Goal: Transaction & Acquisition: Purchase product/service

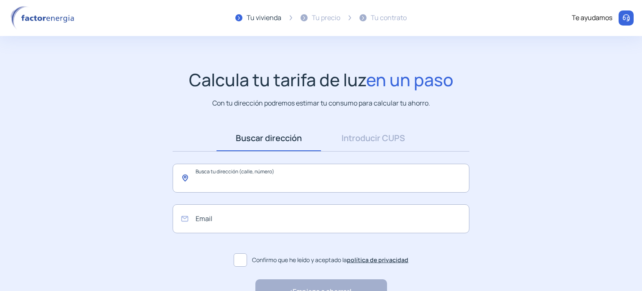
click at [243, 180] on input "text" at bounding box center [321, 177] width 297 height 29
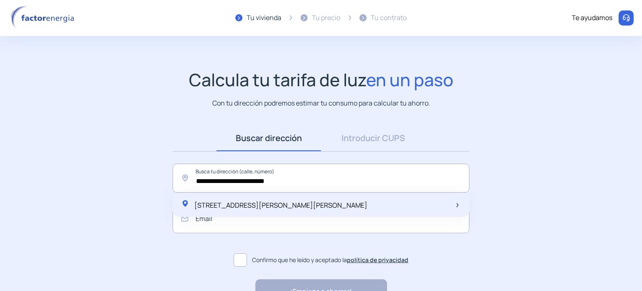
click at [243, 204] on span "[STREET_ADDRESS][PERSON_NAME][PERSON_NAME]" at bounding box center [280, 204] width 173 height 9
type input "**********"
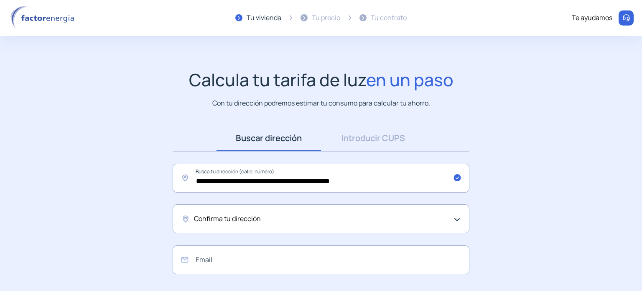
click at [218, 221] on span "Confirma tu dirección" at bounding box center [227, 218] width 67 height 11
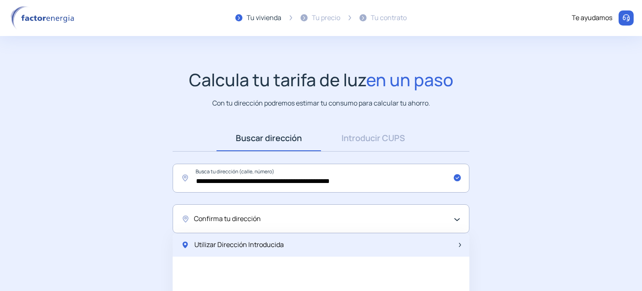
click at [218, 245] on span "Utilizar Dirección Introducida" at bounding box center [238, 244] width 89 height 11
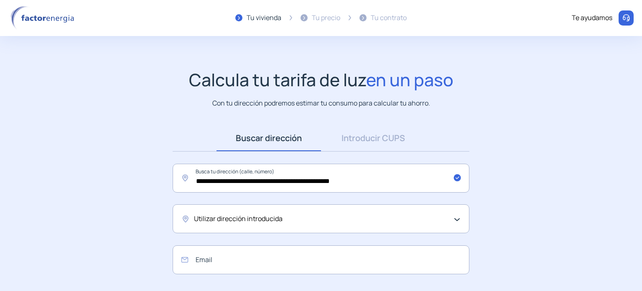
click at [215, 218] on span "Utilizar dirección introducida" at bounding box center [238, 218] width 89 height 11
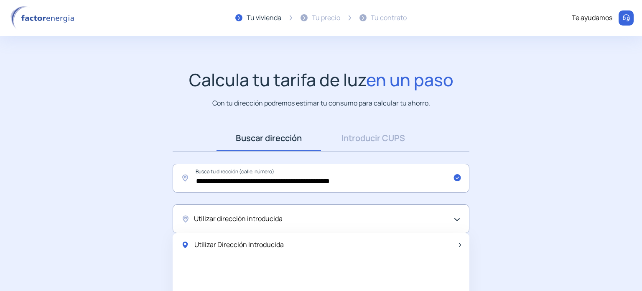
click at [459, 216] on div "Utilizar dirección introducida" at bounding box center [321, 218] width 297 height 29
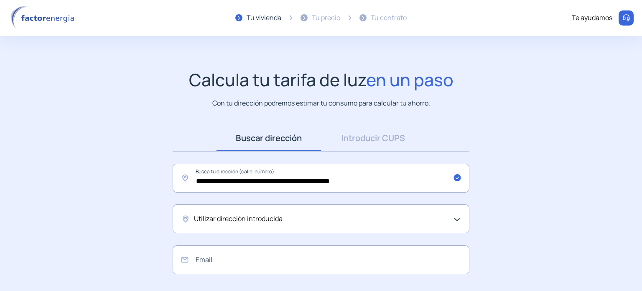
click at [459, 216] on div "Utilizar dirección introducida" at bounding box center [321, 218] width 297 height 29
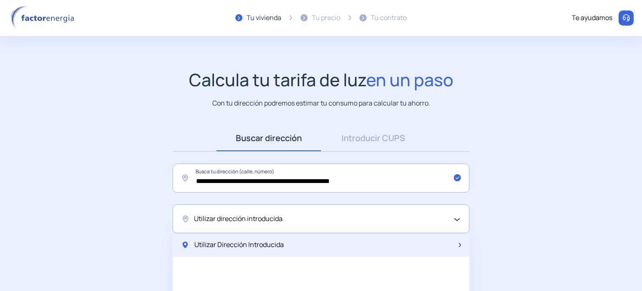
click at [261, 245] on span "Utilizar Dirección Introducida" at bounding box center [238, 244] width 89 height 11
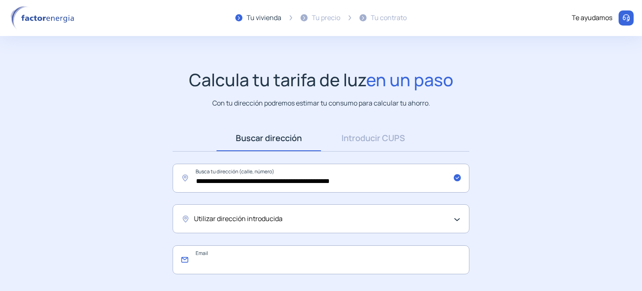
click at [227, 260] on input "email" at bounding box center [321, 259] width 297 height 29
type input "**********"
click at [431, 220] on div "Utilizar dirección introducida" at bounding box center [319, 218] width 250 height 11
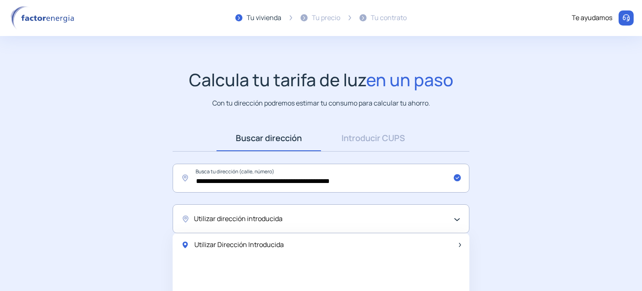
click at [396, 272] on div "Utilizar Dirección Introducida" at bounding box center [321, 281] width 297 height 96
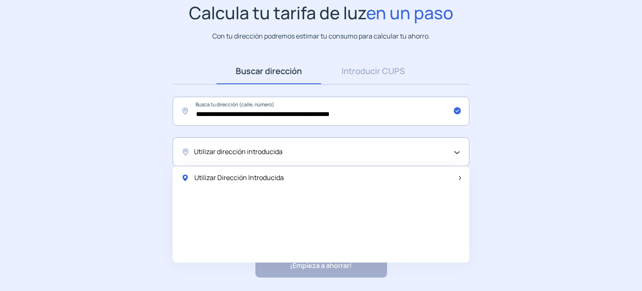
scroll to position [95, 0]
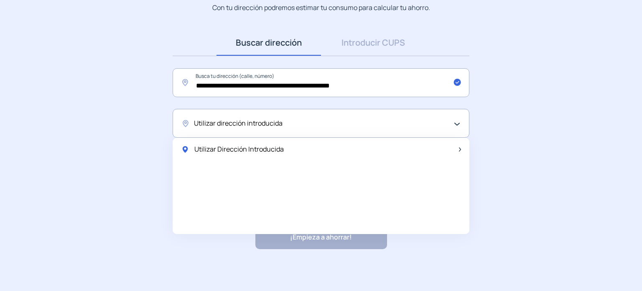
click at [458, 123] on div "Utilizar dirección introducida" at bounding box center [321, 123] width 297 height 29
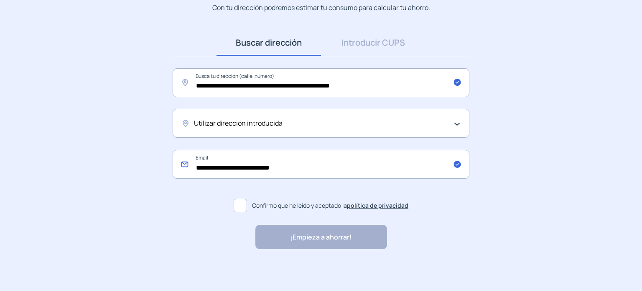
click at [283, 170] on input "**********" at bounding box center [321, 164] width 297 height 29
click at [252, 207] on span "Confirmo que he leído y aceptado la política de privacidad" at bounding box center [330, 205] width 156 height 9
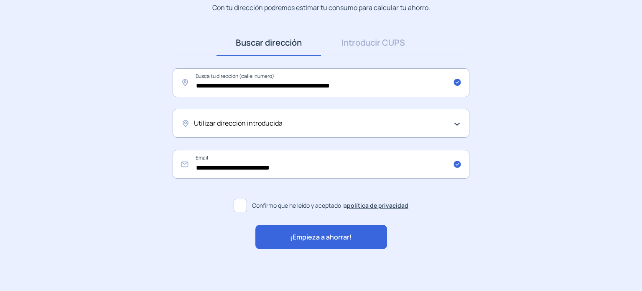
click at [304, 233] on span "¡Empieza a ahorrar!" at bounding box center [321, 237] width 62 height 11
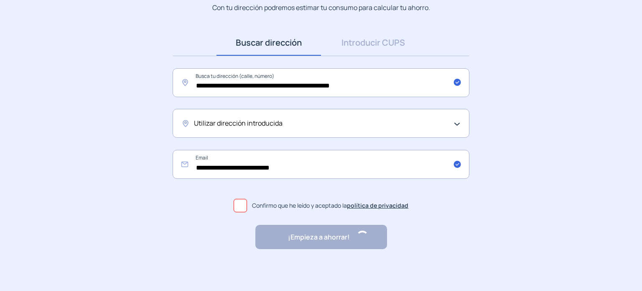
scroll to position [0, 0]
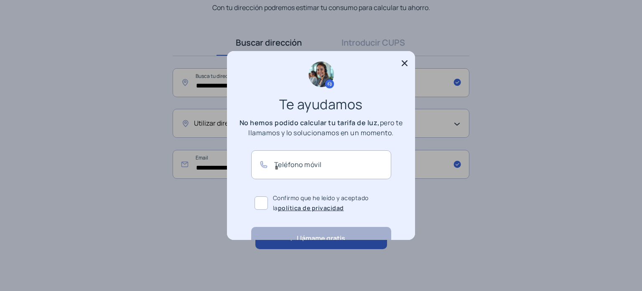
click at [401, 63] on icon at bounding box center [405, 63] width 8 height 8
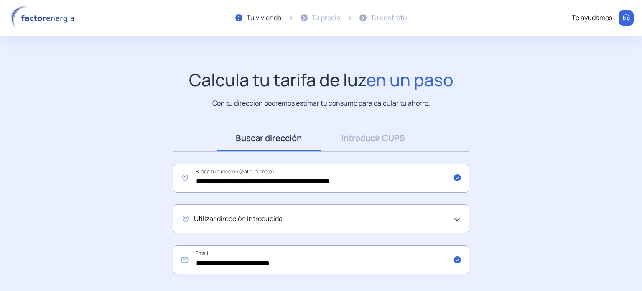
scroll to position [95, 0]
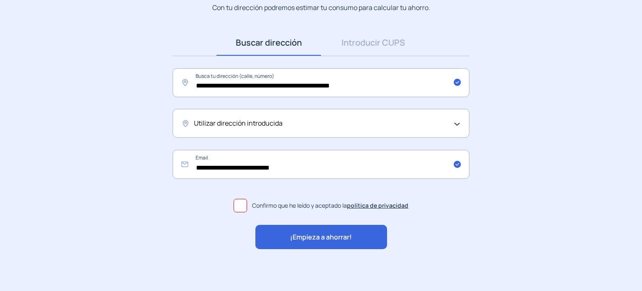
click at [322, 234] on span "¡Empieza a ahorrar!" at bounding box center [321, 237] width 62 height 11
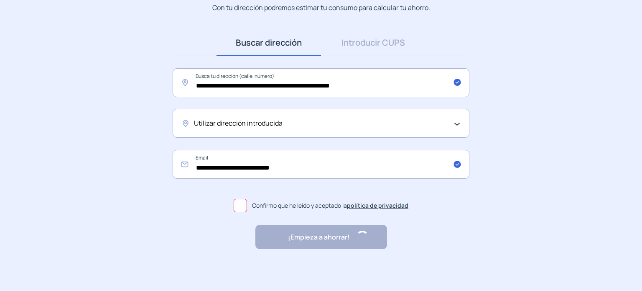
scroll to position [0, 0]
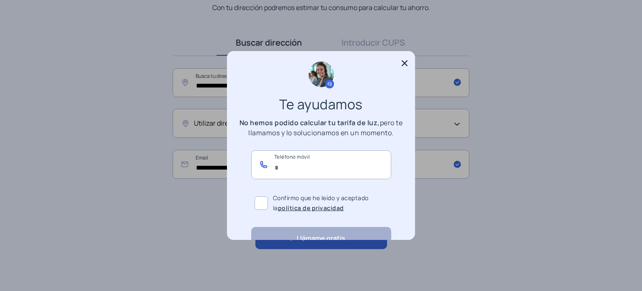
click at [309, 166] on input "text" at bounding box center [321, 164] width 140 height 29
type input "*********"
click at [256, 202] on span at bounding box center [261, 202] width 13 height 13
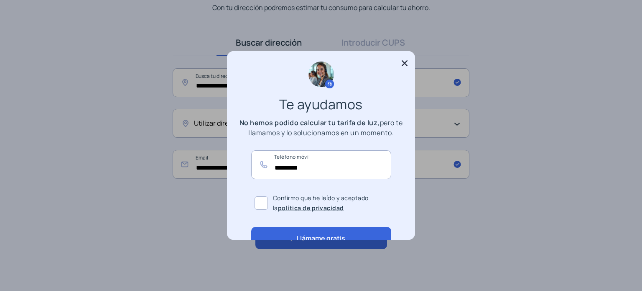
click at [303, 236] on button "Llámame gratis" at bounding box center [321, 238] width 140 height 23
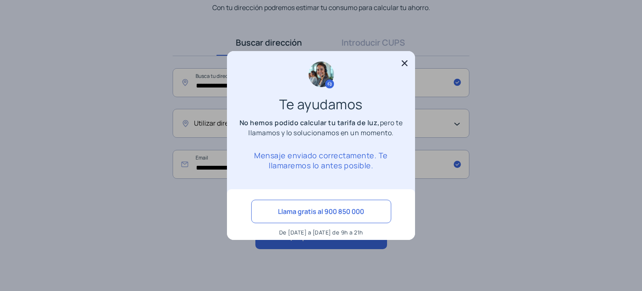
scroll to position [7, 0]
